Goal: Task Accomplishment & Management: Complete application form

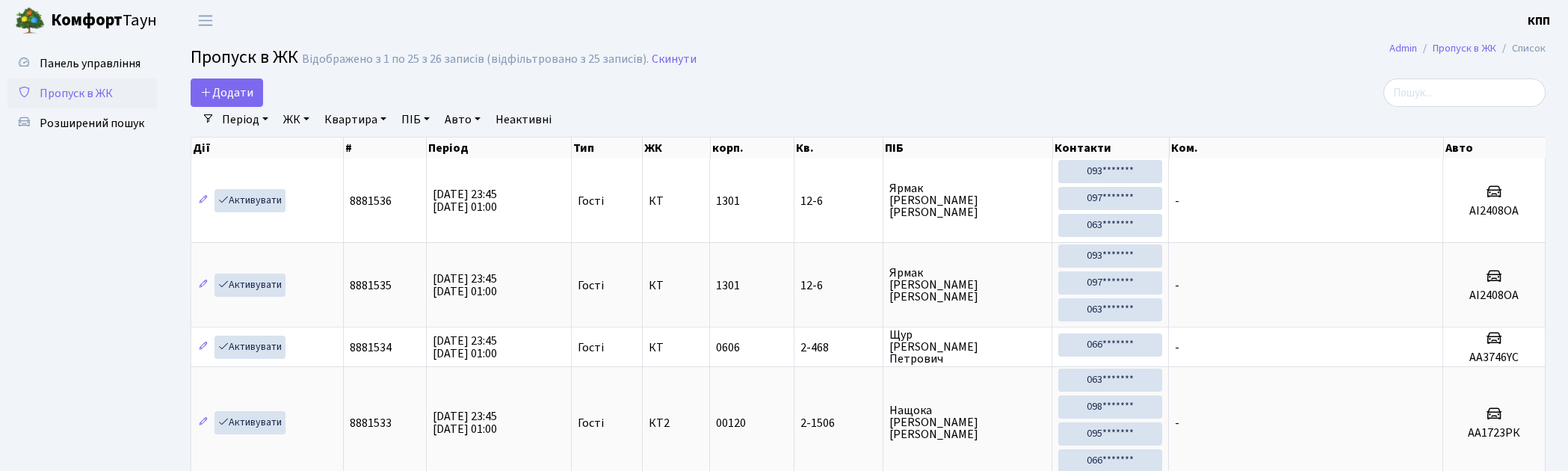
select select "25"
click at [232, 93] on span "Додати" at bounding box center [227, 92] width 53 height 16
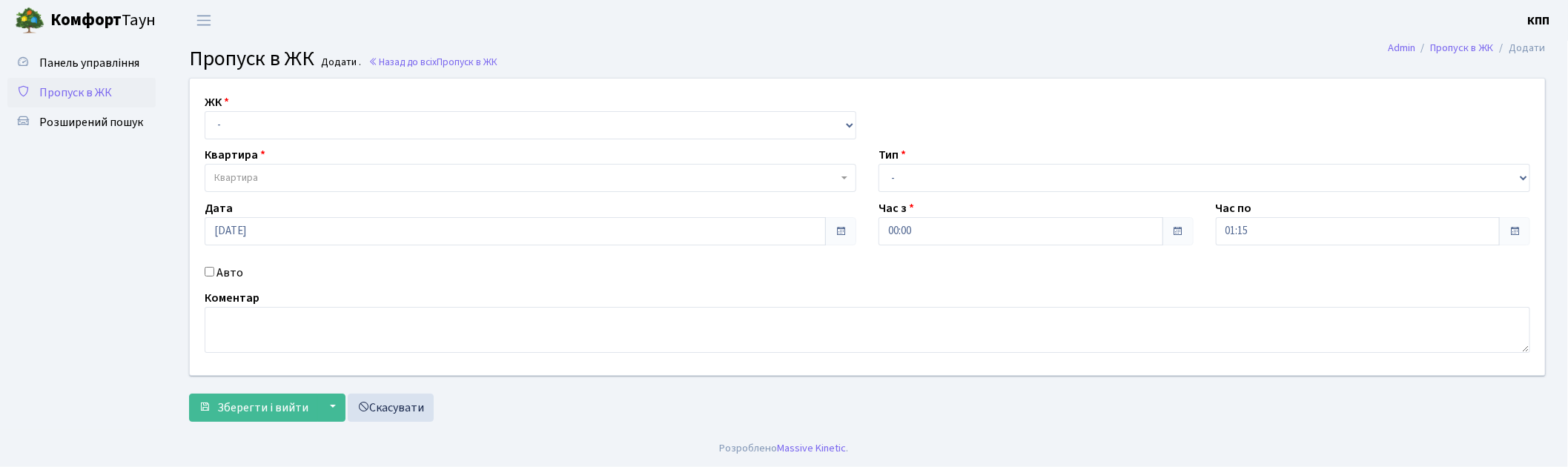
click at [39, 86] on span "Пропуск в ЖК" at bounding box center [75, 92] width 73 height 16
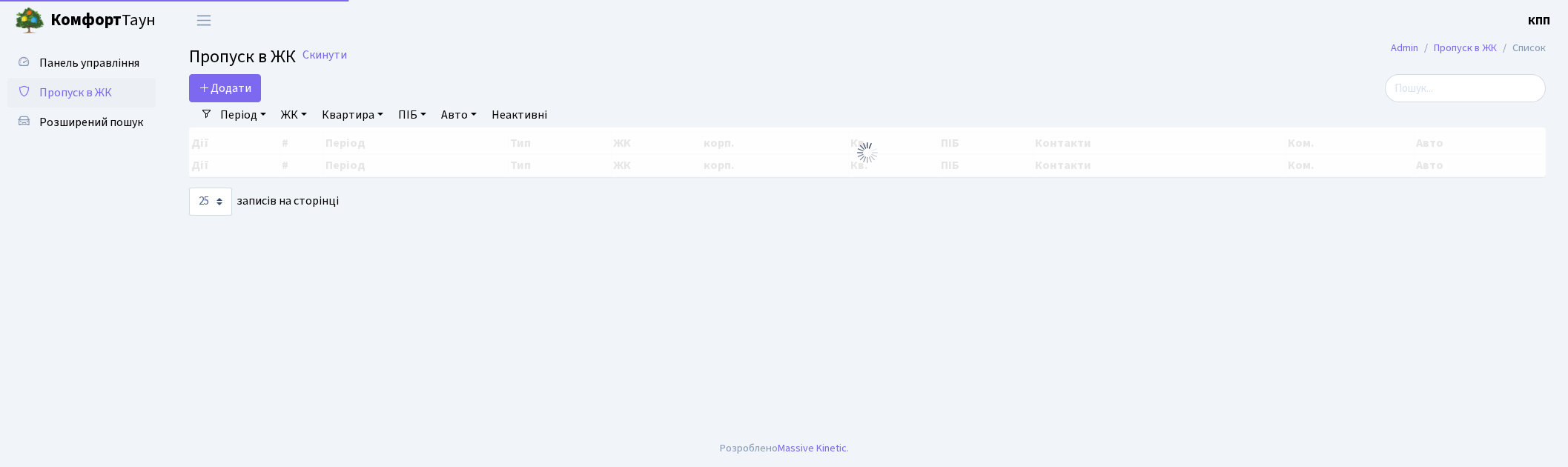
select select "25"
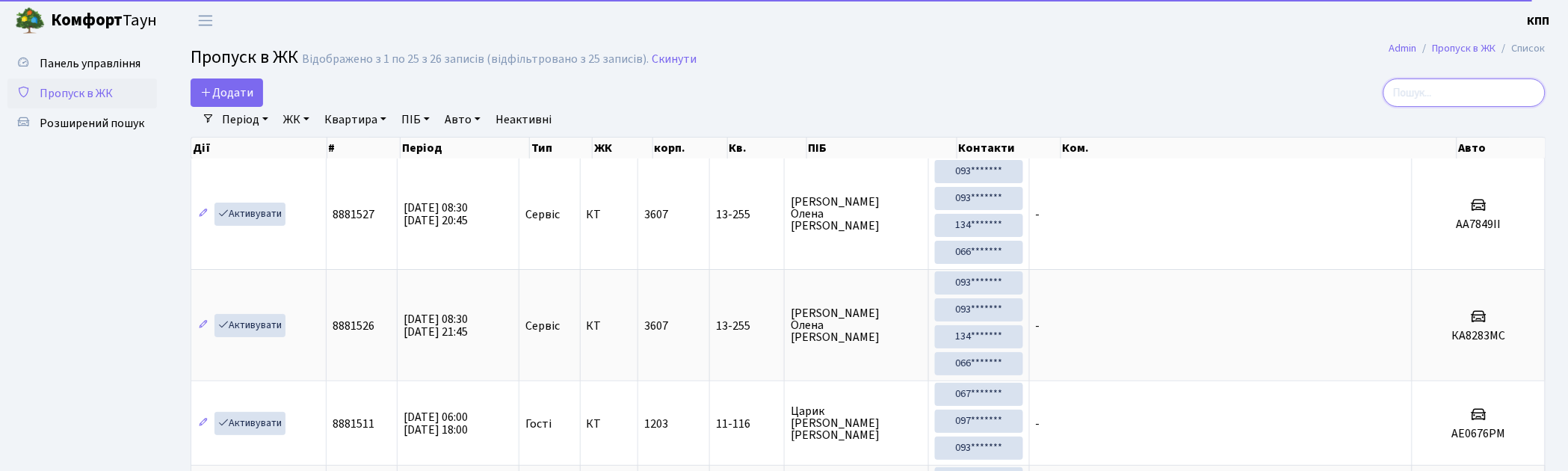
click at [1448, 98] on input "search" at bounding box center [1465, 92] width 162 height 28
